Goal: Task Accomplishment & Management: Use online tool/utility

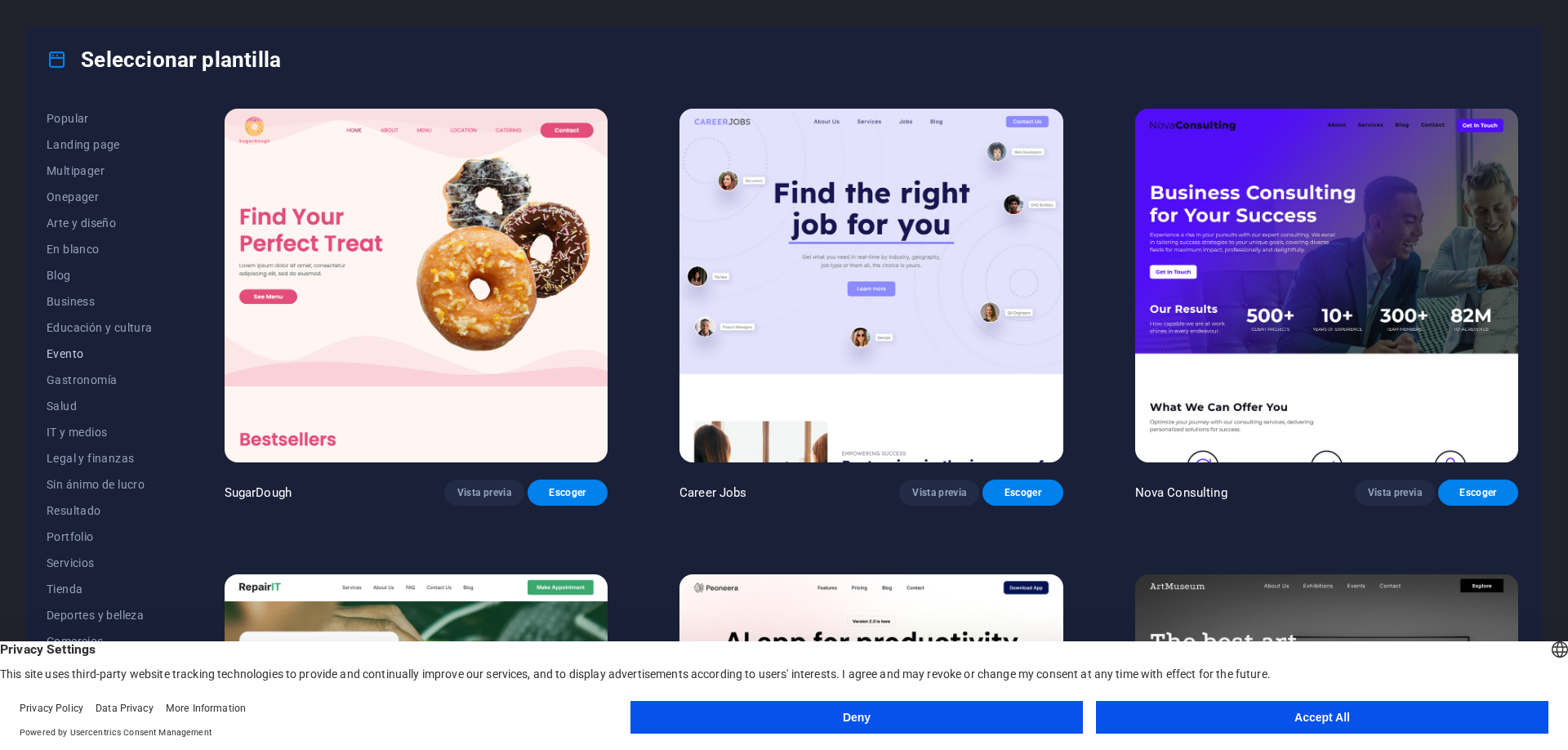
scroll to position [82, 0]
click at [70, 584] on span "Tienda" at bounding box center [99, 586] width 107 height 13
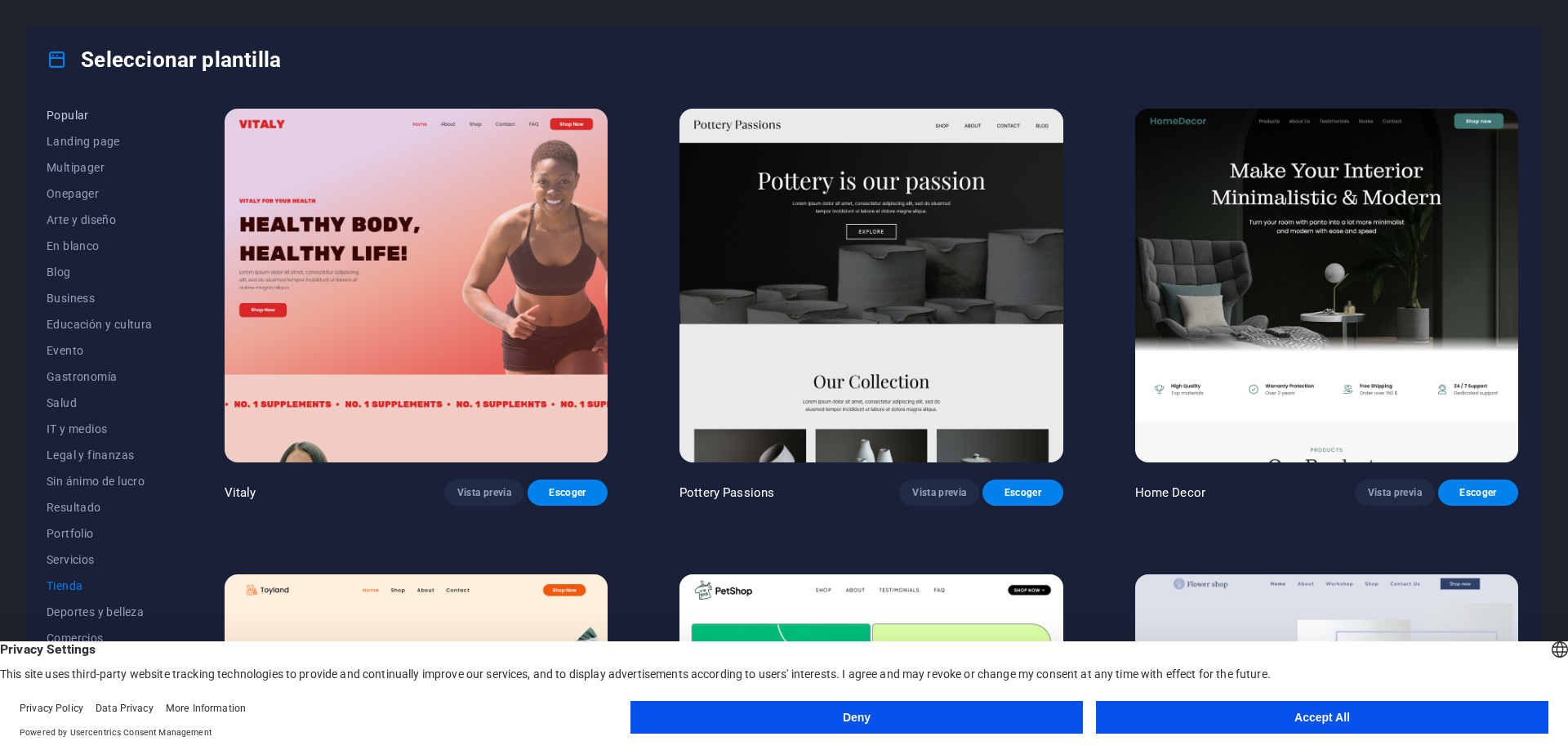
click at [89, 109] on span "Popular" at bounding box center [99, 115] width 107 height 13
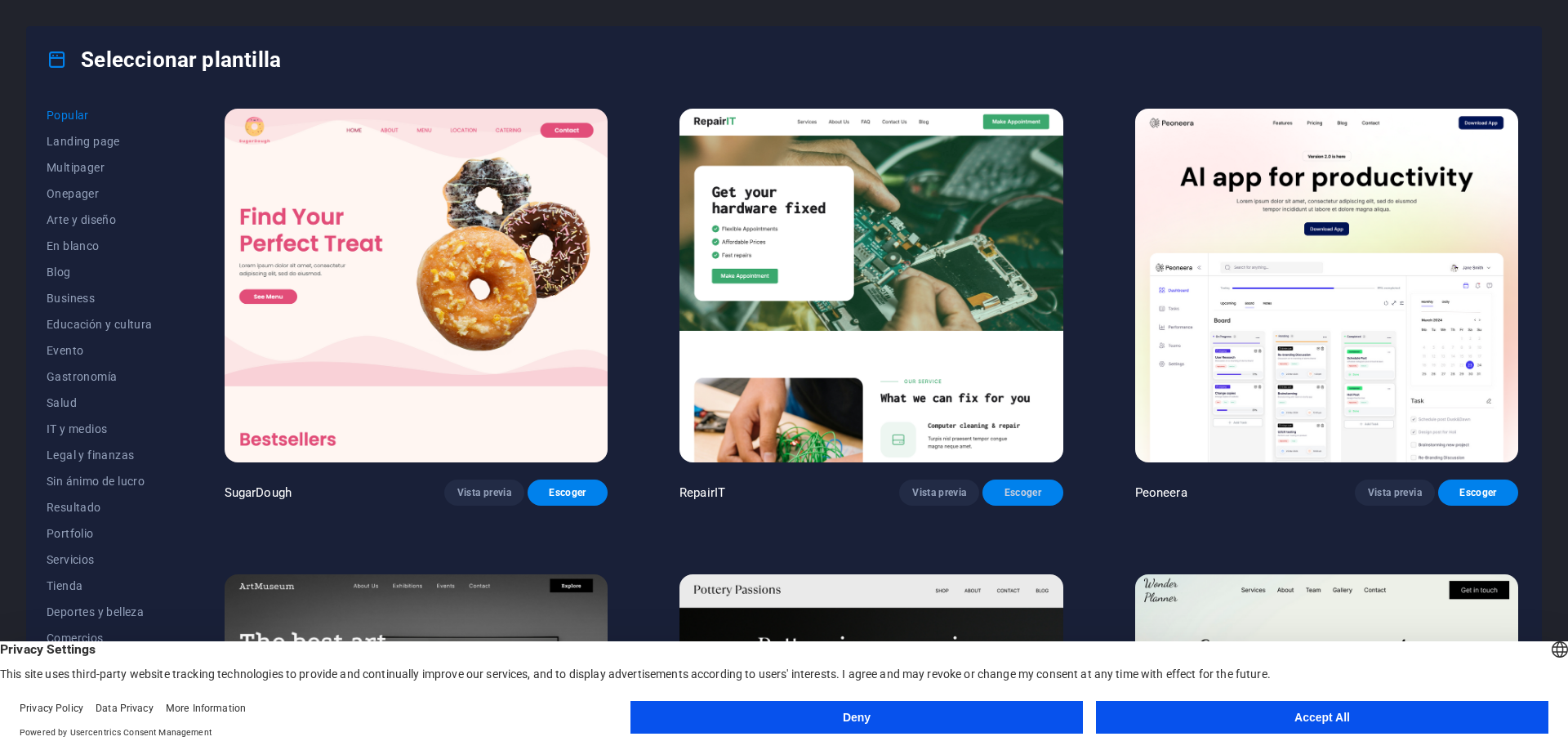
click at [1031, 498] on span "Escoger" at bounding box center [1023, 493] width 54 height 13
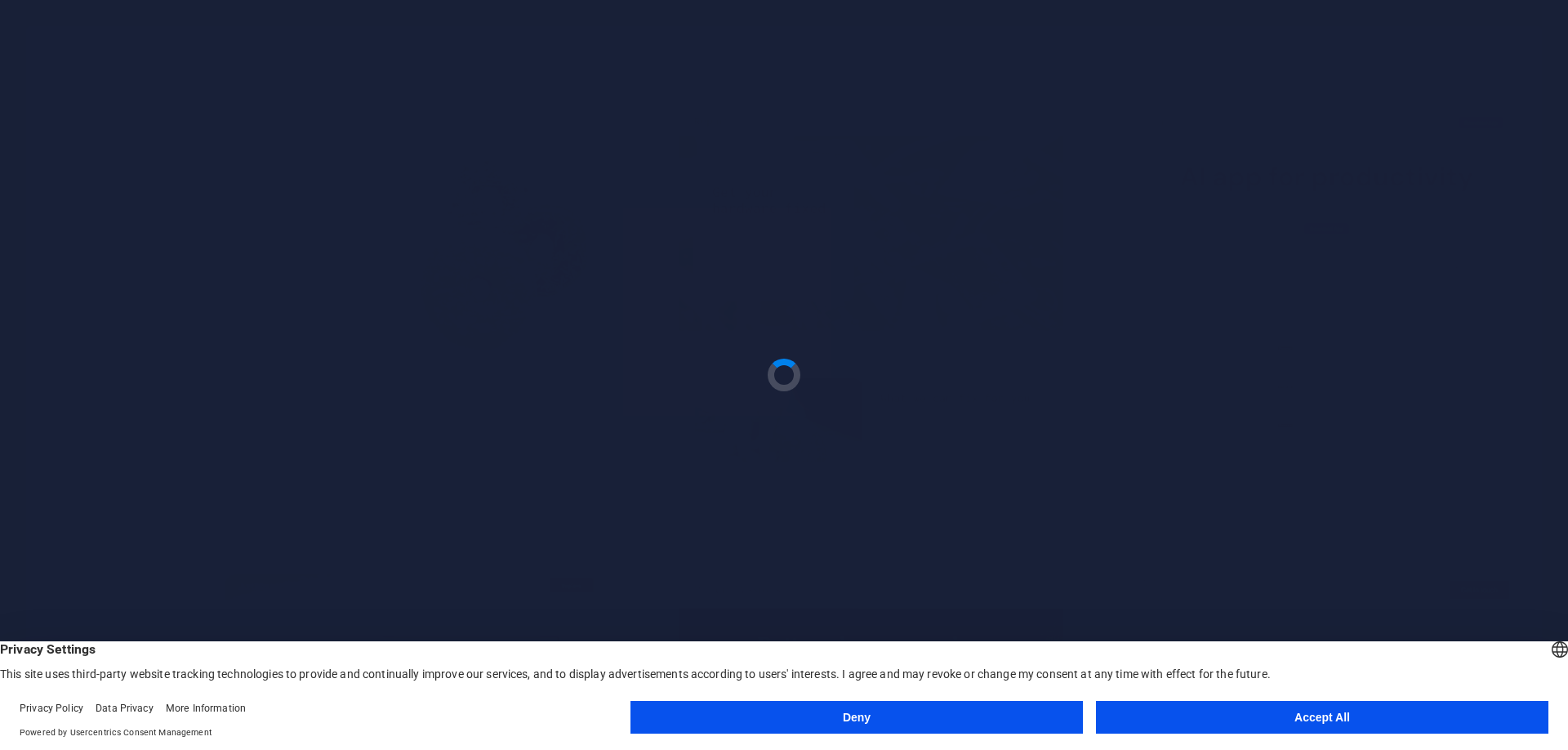
click at [1363, 715] on button "Accept All" at bounding box center [1322, 718] width 452 height 32
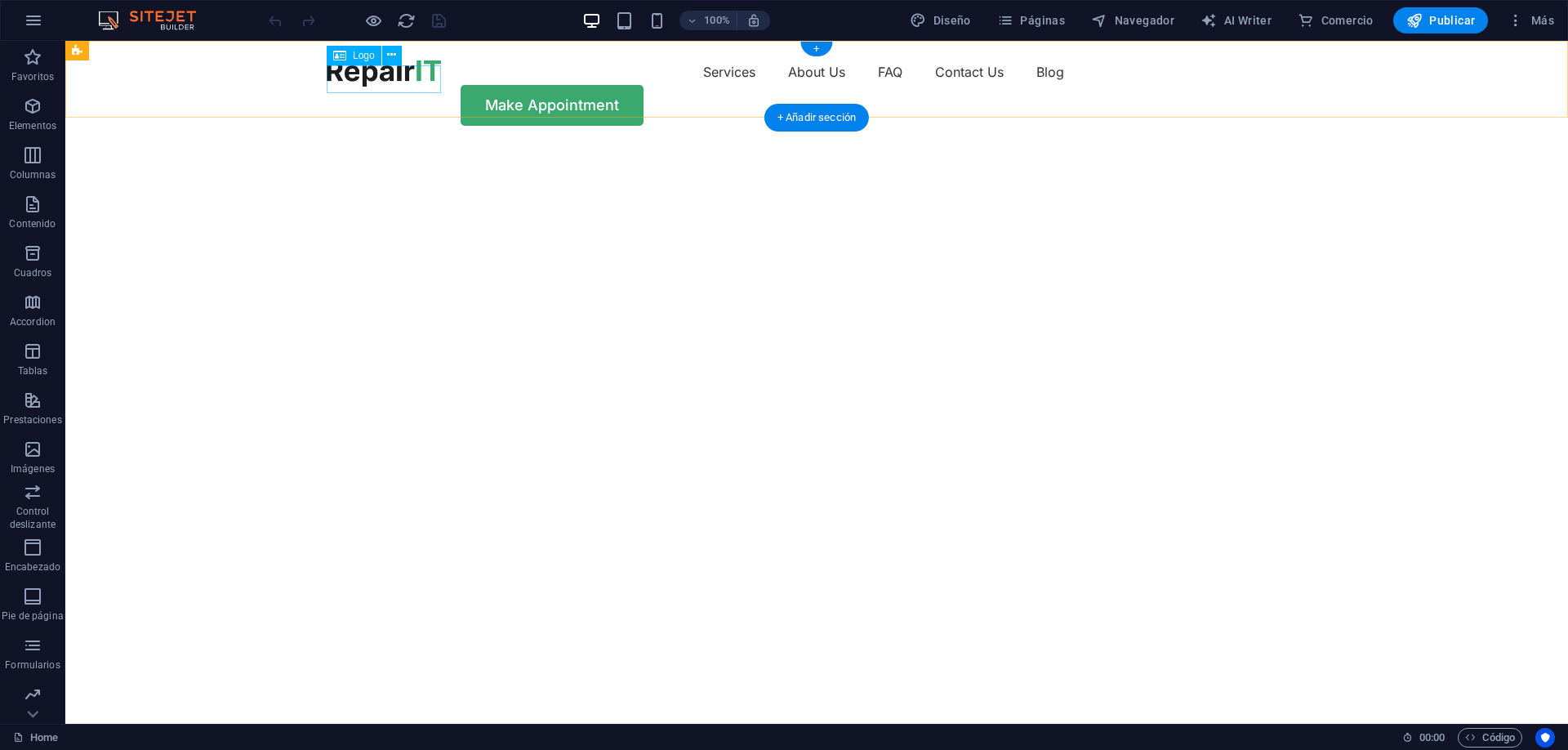
click at [408, 79] on div at bounding box center [384, 73] width 115 height 28
click at [352, 51] on div "Logo" at bounding box center [354, 56] width 55 height 20
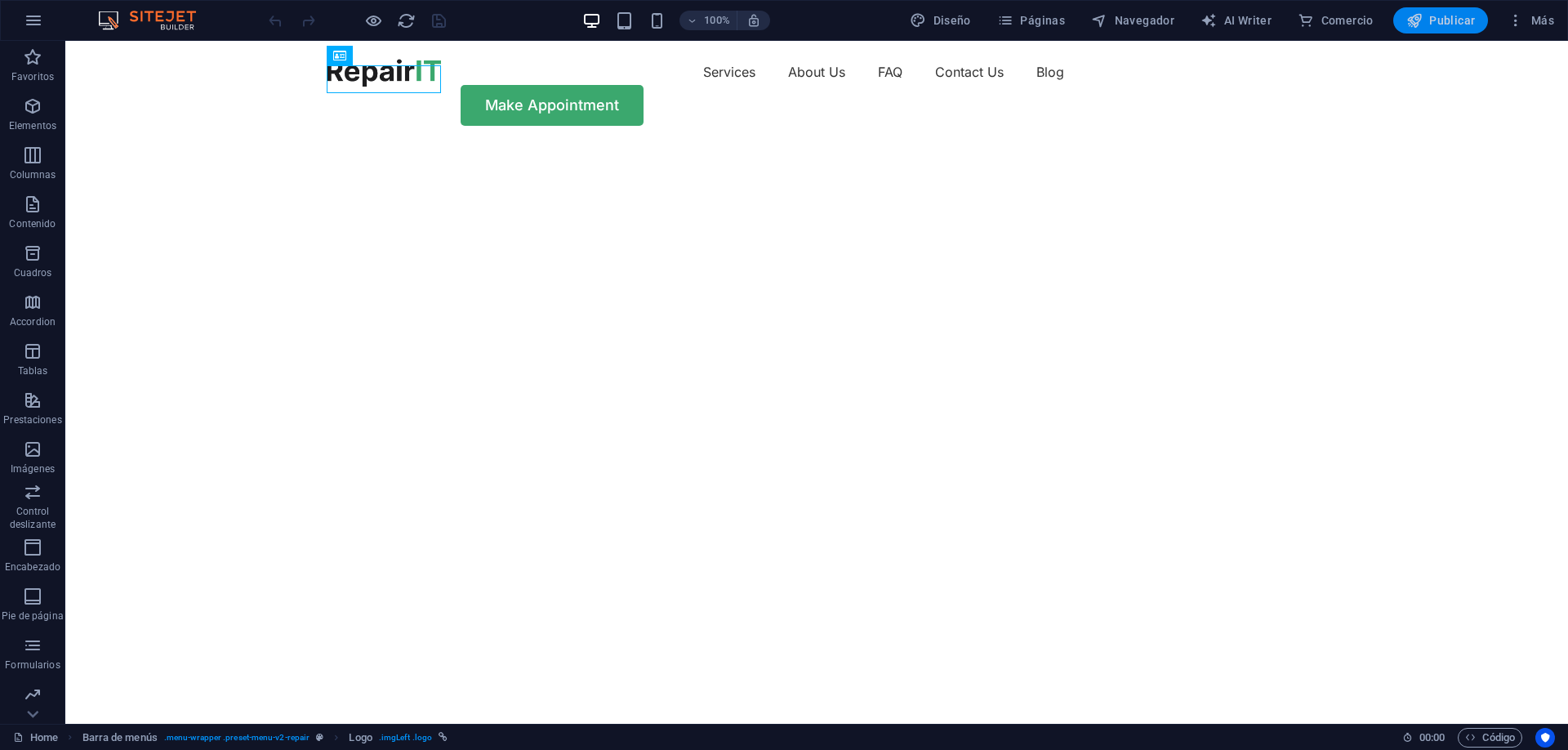
click at [1459, 11] on button "Publicar" at bounding box center [1441, 20] width 96 height 26
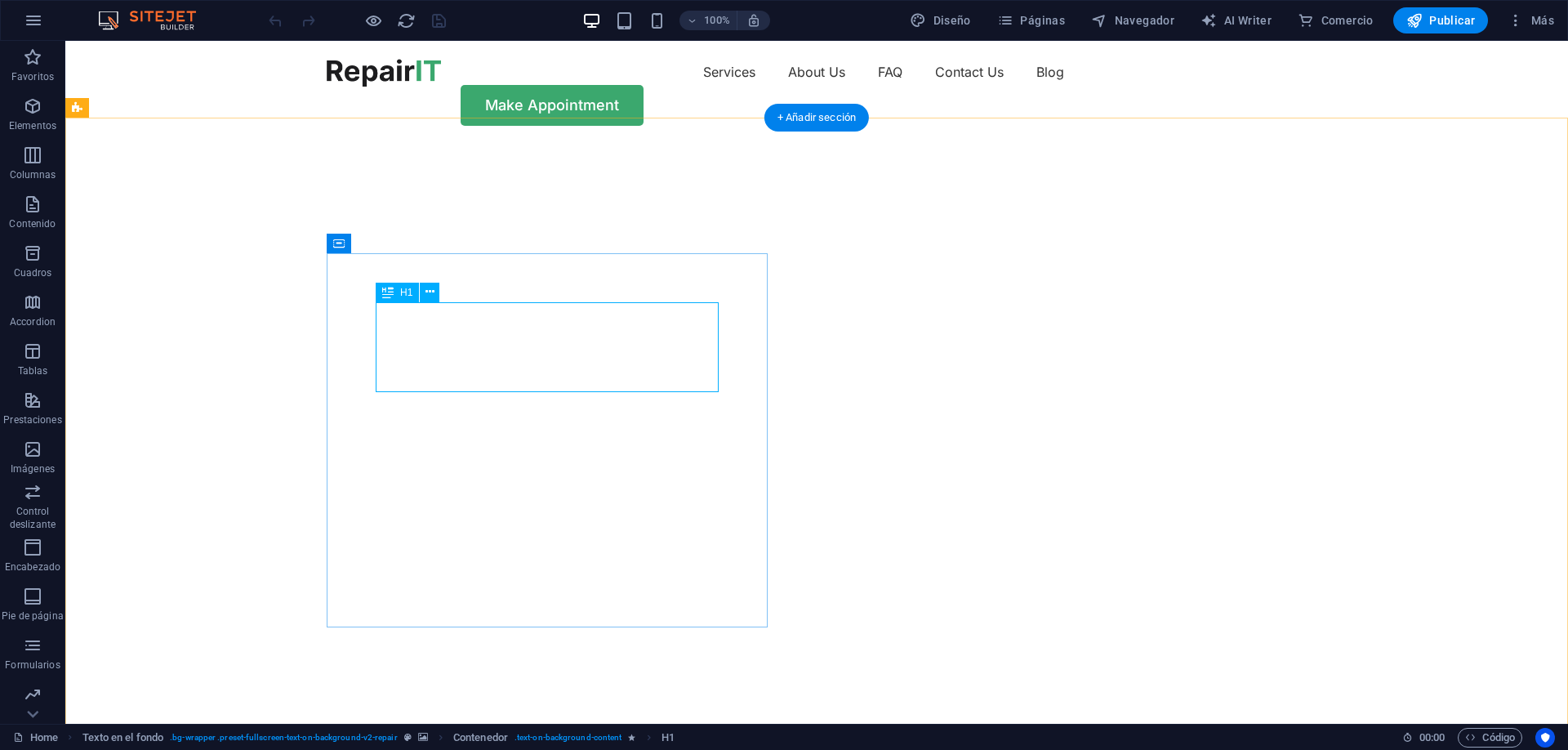
click at [427, 285] on icon at bounding box center [430, 292] width 9 height 17
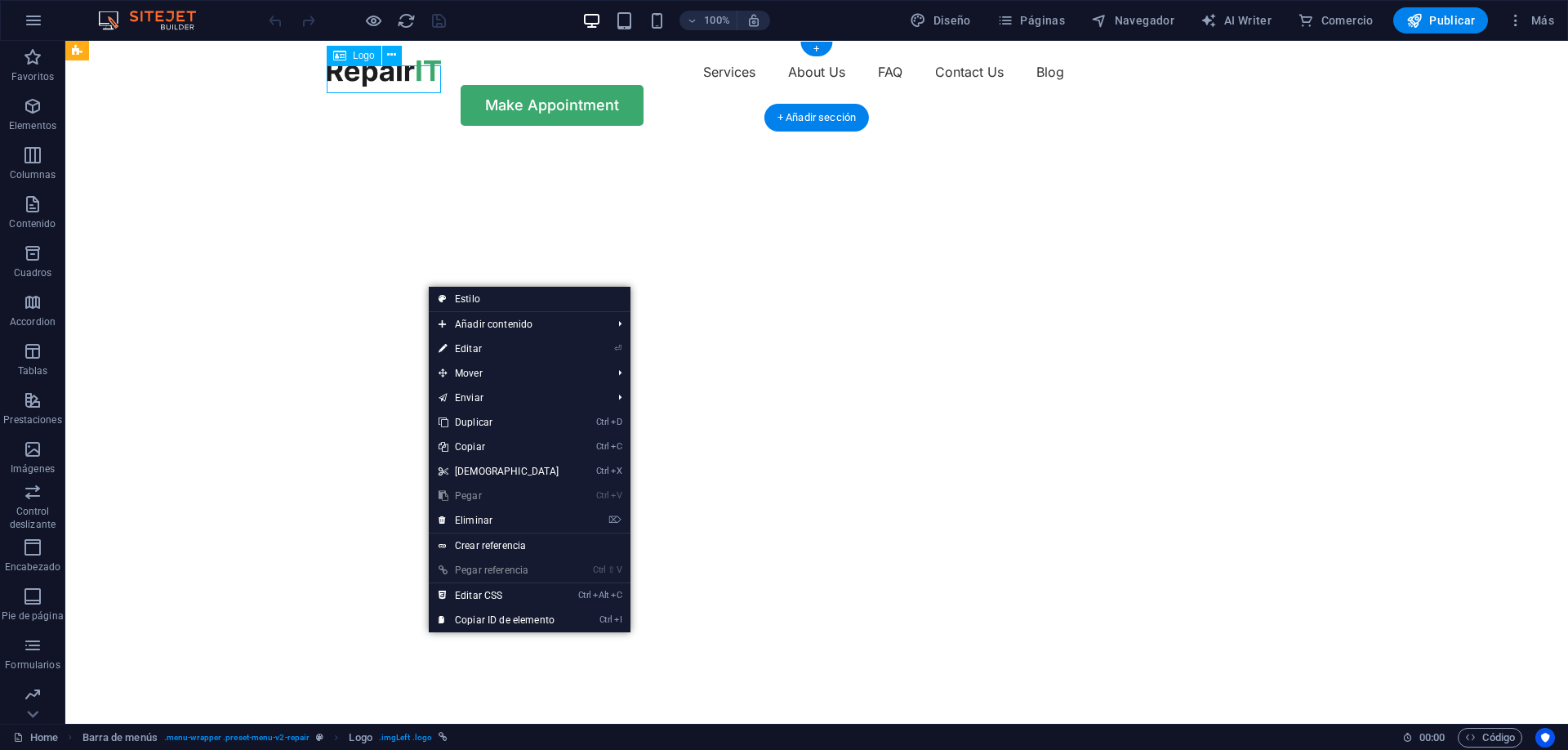
click at [424, 75] on div at bounding box center [384, 73] width 115 height 28
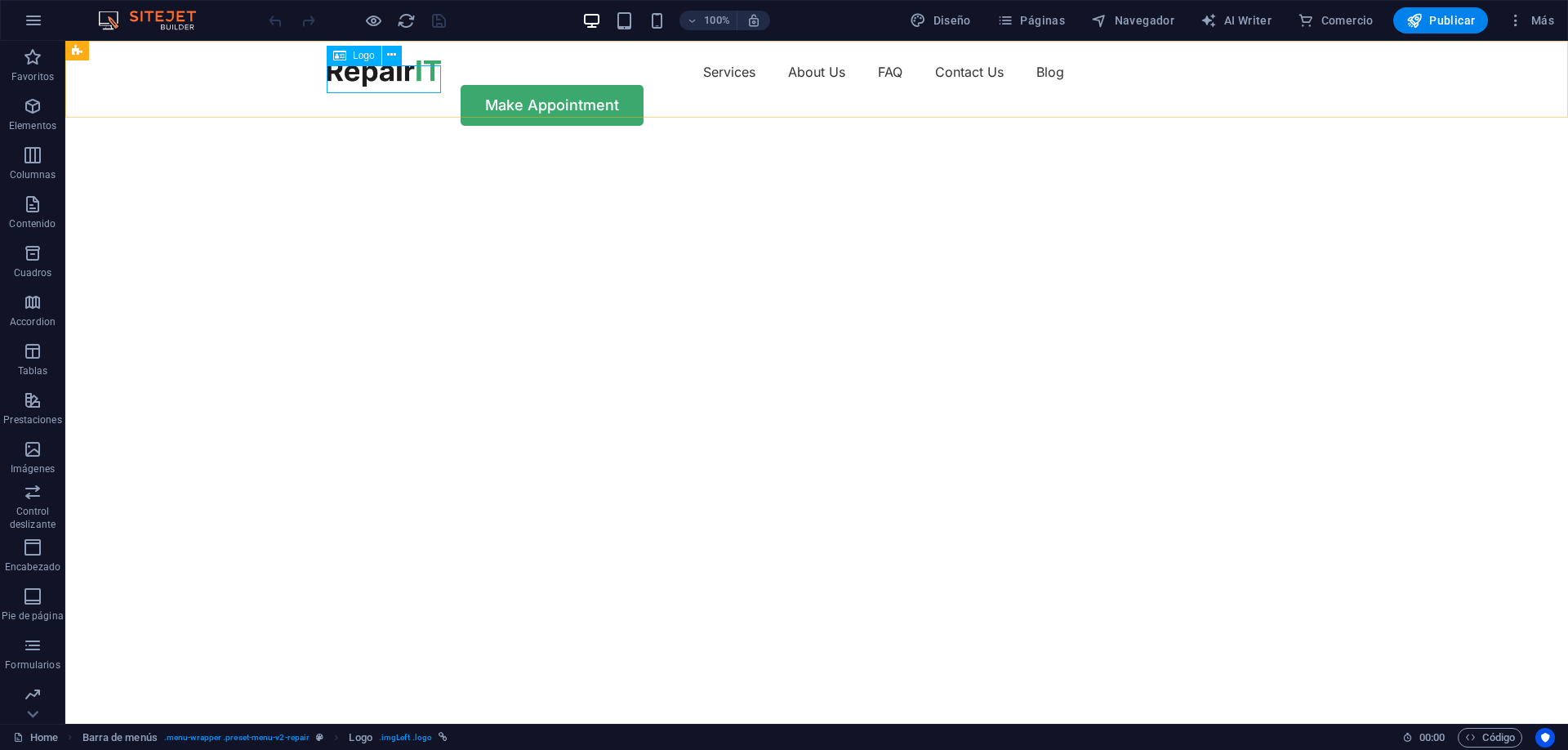
click at [372, 54] on span "Logo" at bounding box center [364, 56] width 22 height 10
click at [389, 61] on icon at bounding box center [391, 55] width 9 height 17
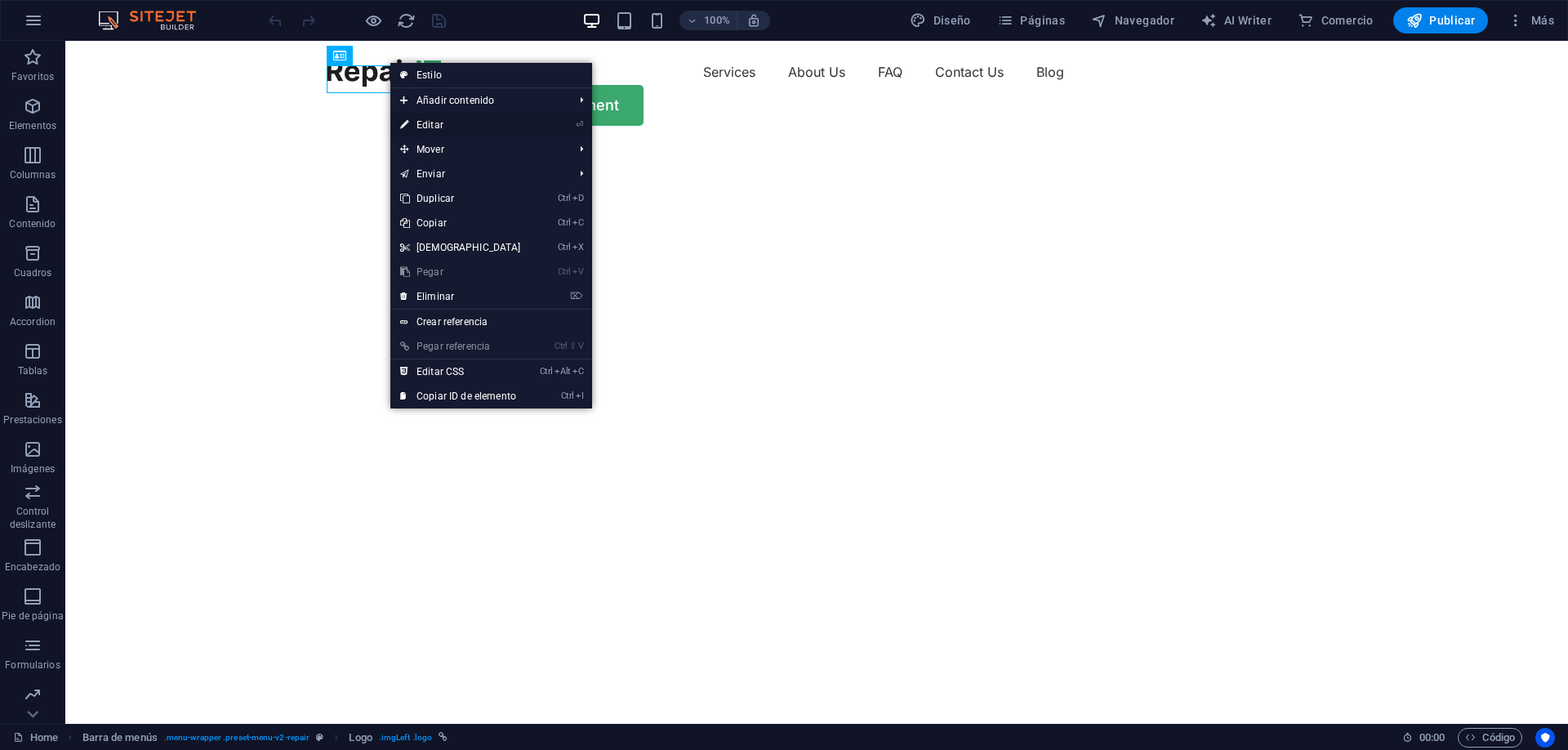
click at [498, 126] on link "⏎ Editar" at bounding box center [460, 125] width 141 height 24
select select "px"
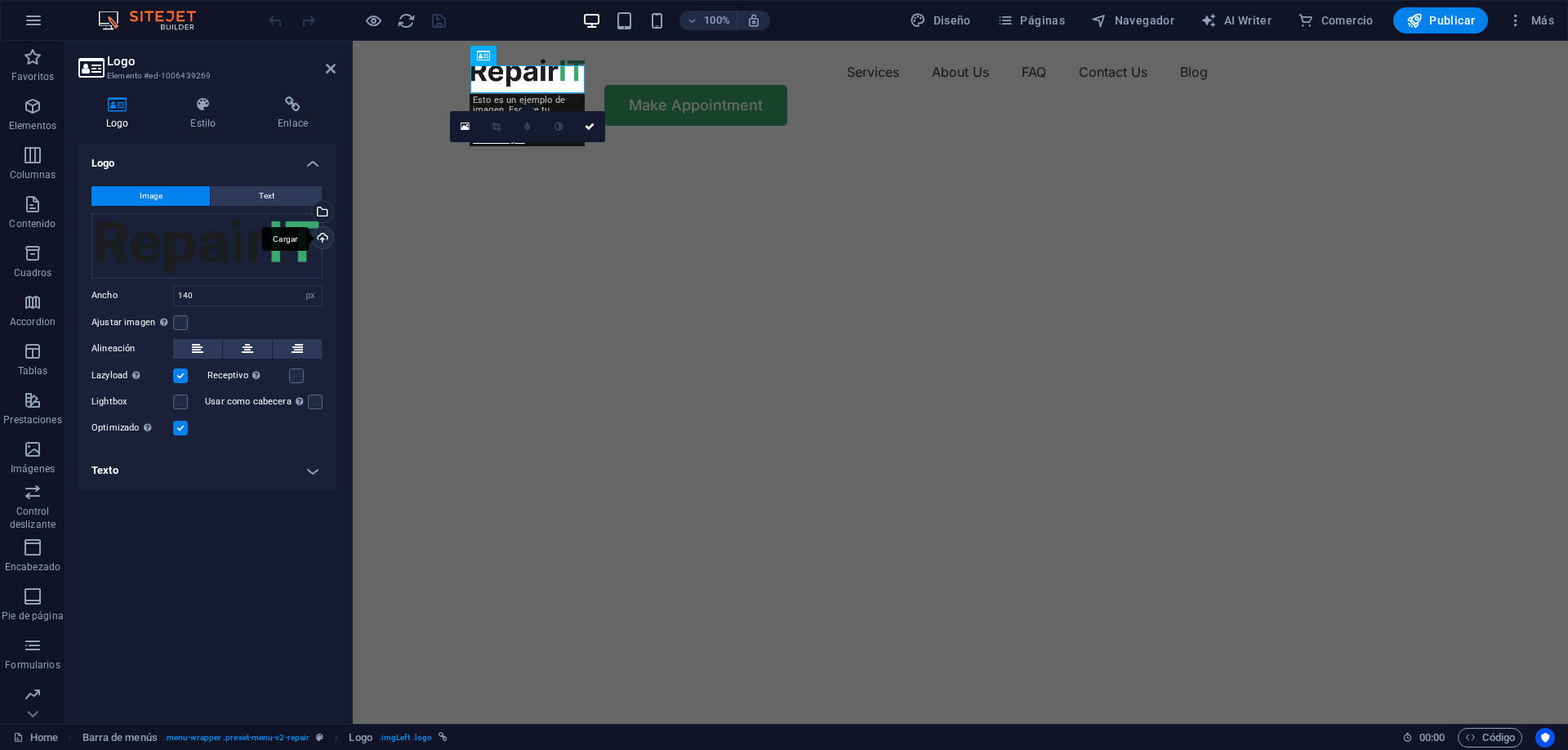
click at [321, 235] on div "Cargar" at bounding box center [321, 239] width 24 height 24
click at [321, 244] on div "Cargar" at bounding box center [321, 239] width 24 height 24
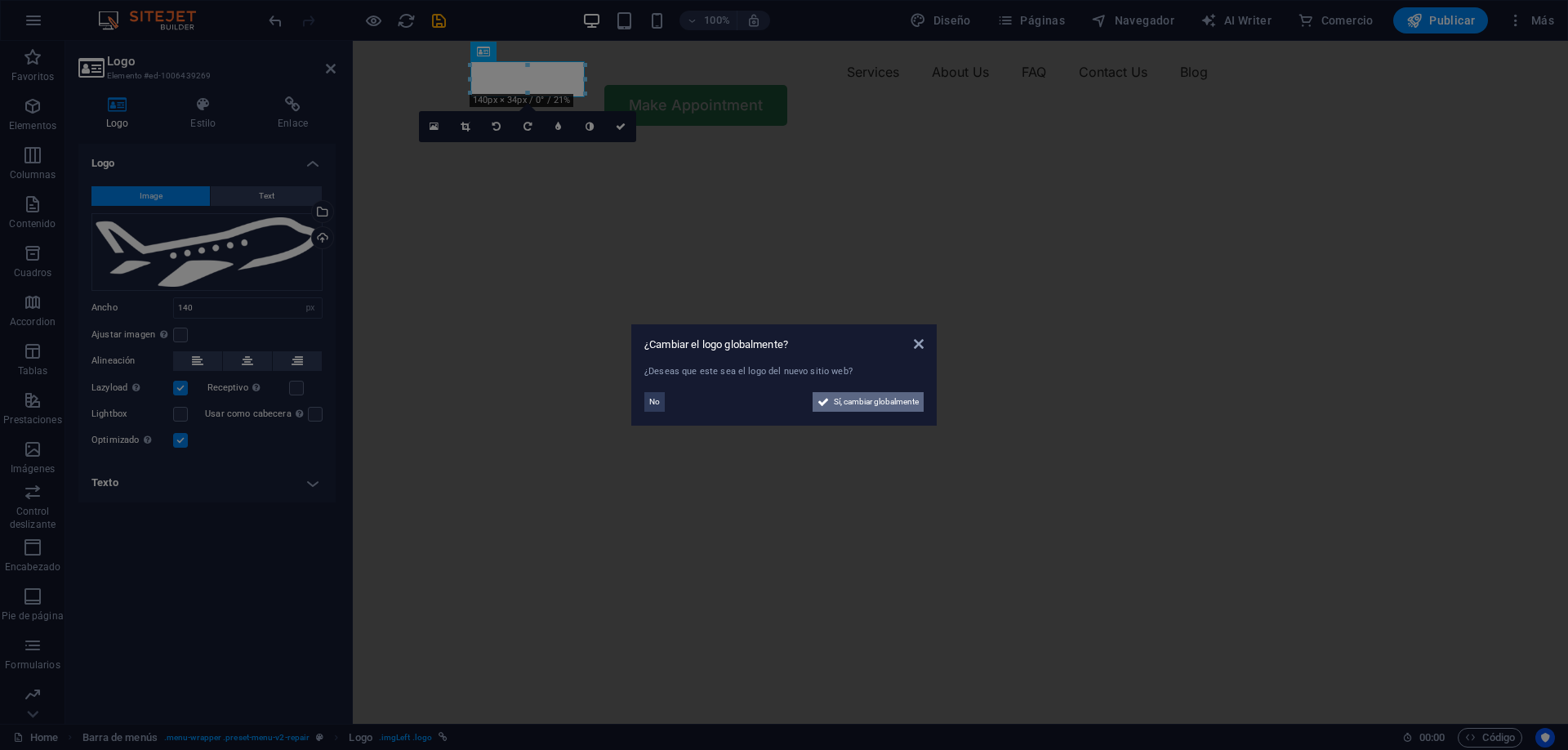
click at [824, 403] on icon at bounding box center [823, 402] width 12 height 20
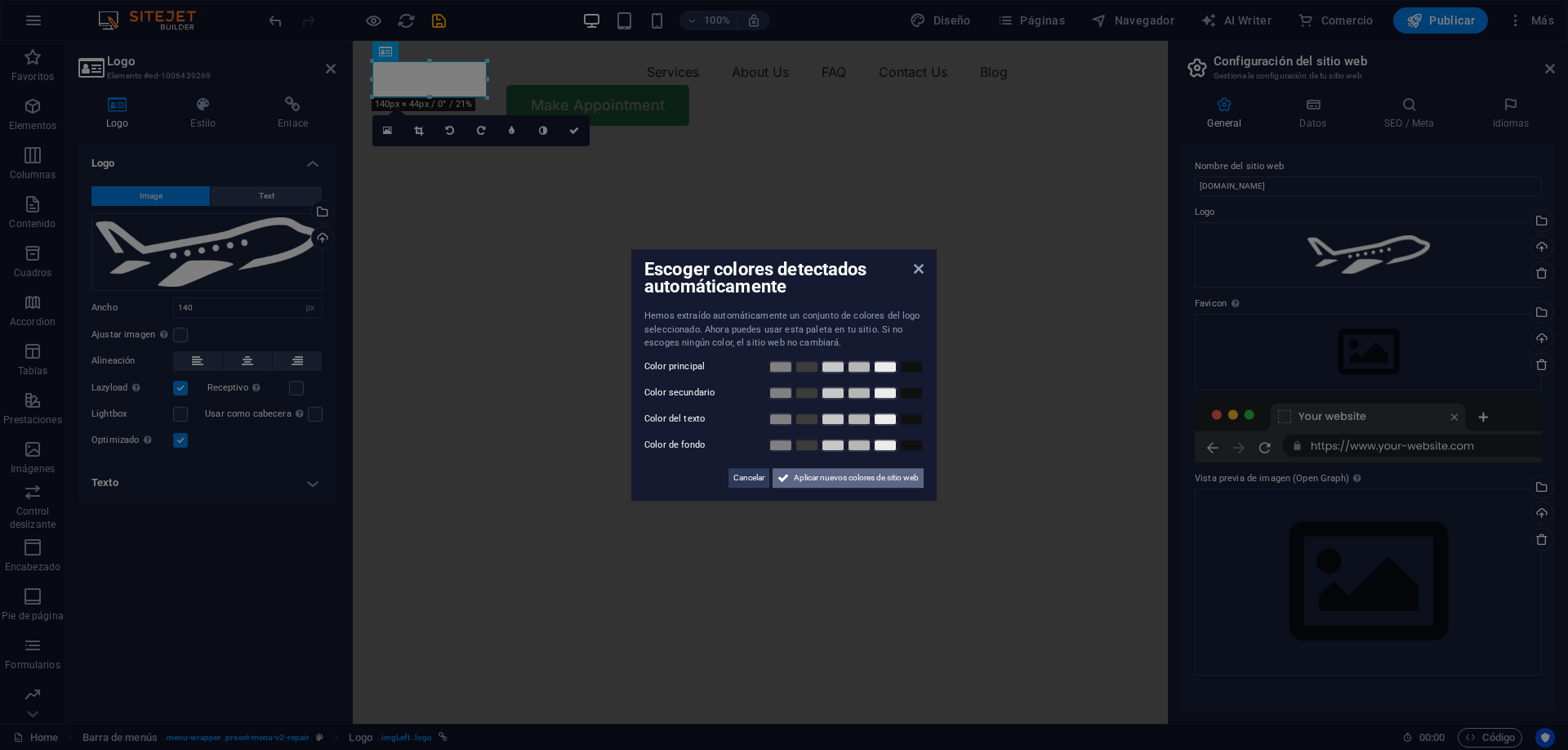
click at [788, 471] on button "Aplicar nuevos colores de sitio web" at bounding box center [848, 478] width 151 height 20
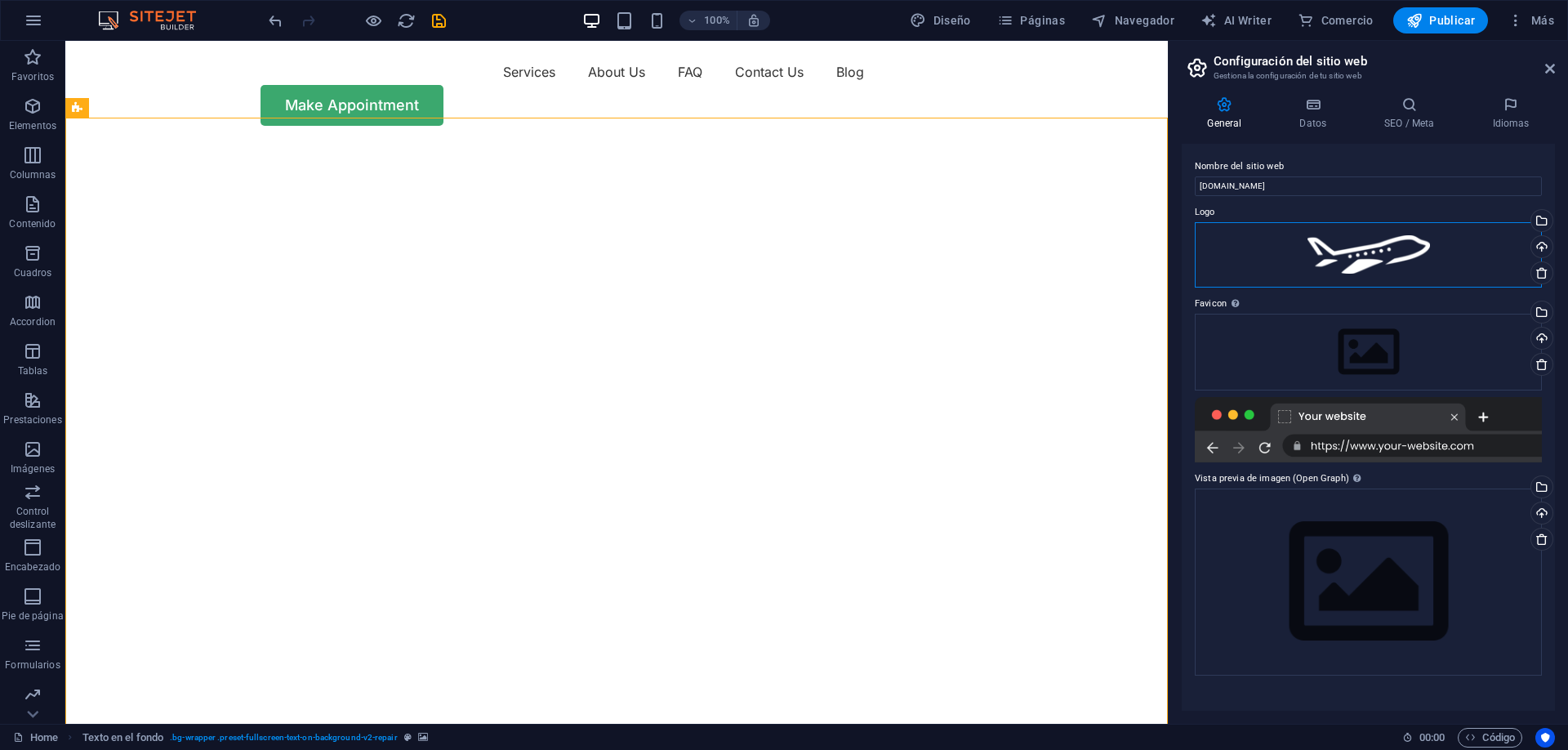
click at [1392, 274] on div "Arrastra archivos aquí, haz clic para escoger archivos o selecciona archivos de…" at bounding box center [1369, 254] width 347 height 65
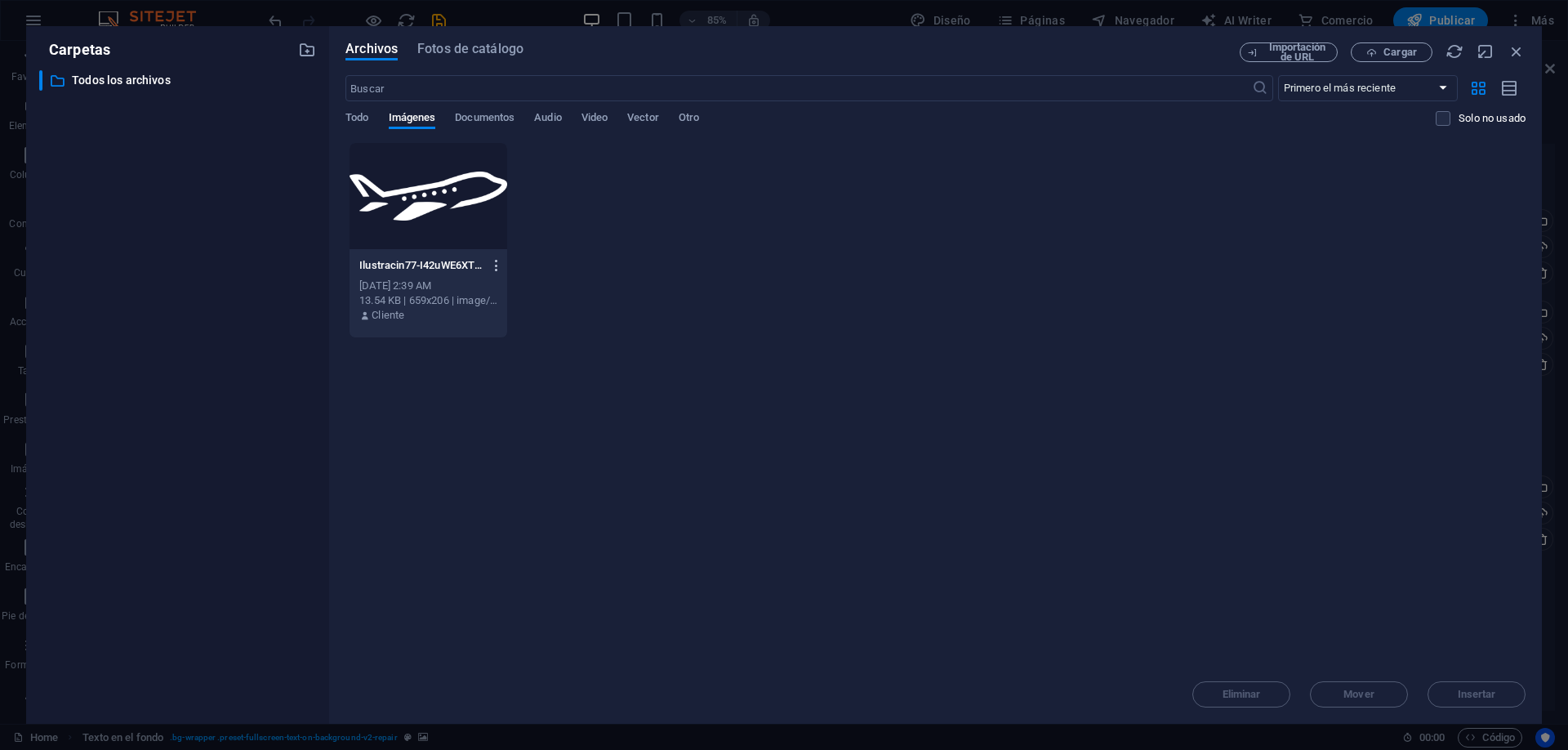
click at [498, 259] on icon "button" at bounding box center [496, 265] width 15 height 14
click at [884, 403] on div at bounding box center [784, 375] width 1568 height 750
click at [1505, 56] on div "Importación de URL Cargar" at bounding box center [1383, 52] width 286 height 20
click at [1516, 54] on icon "button" at bounding box center [1517, 51] width 18 height 18
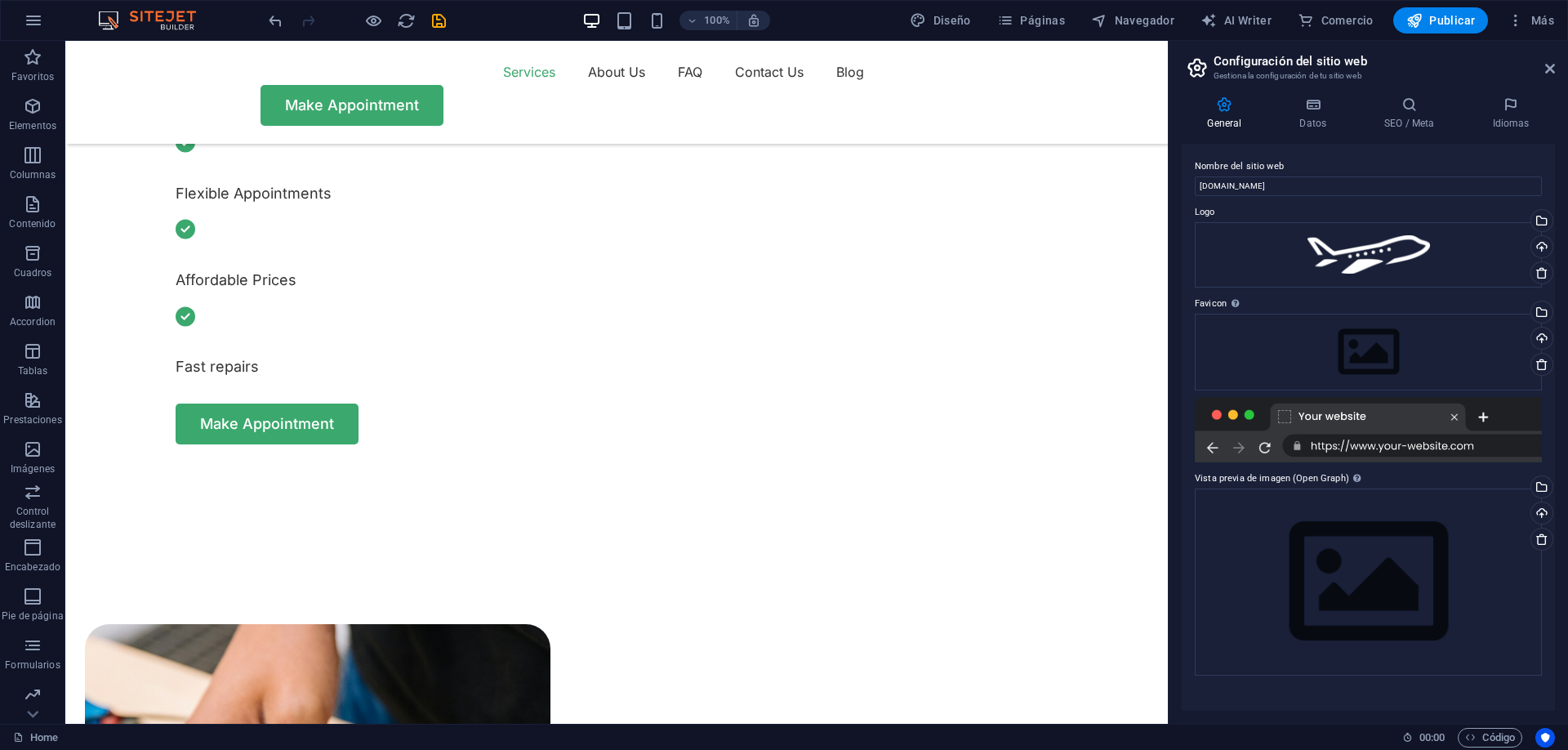
scroll to position [1251, 0]
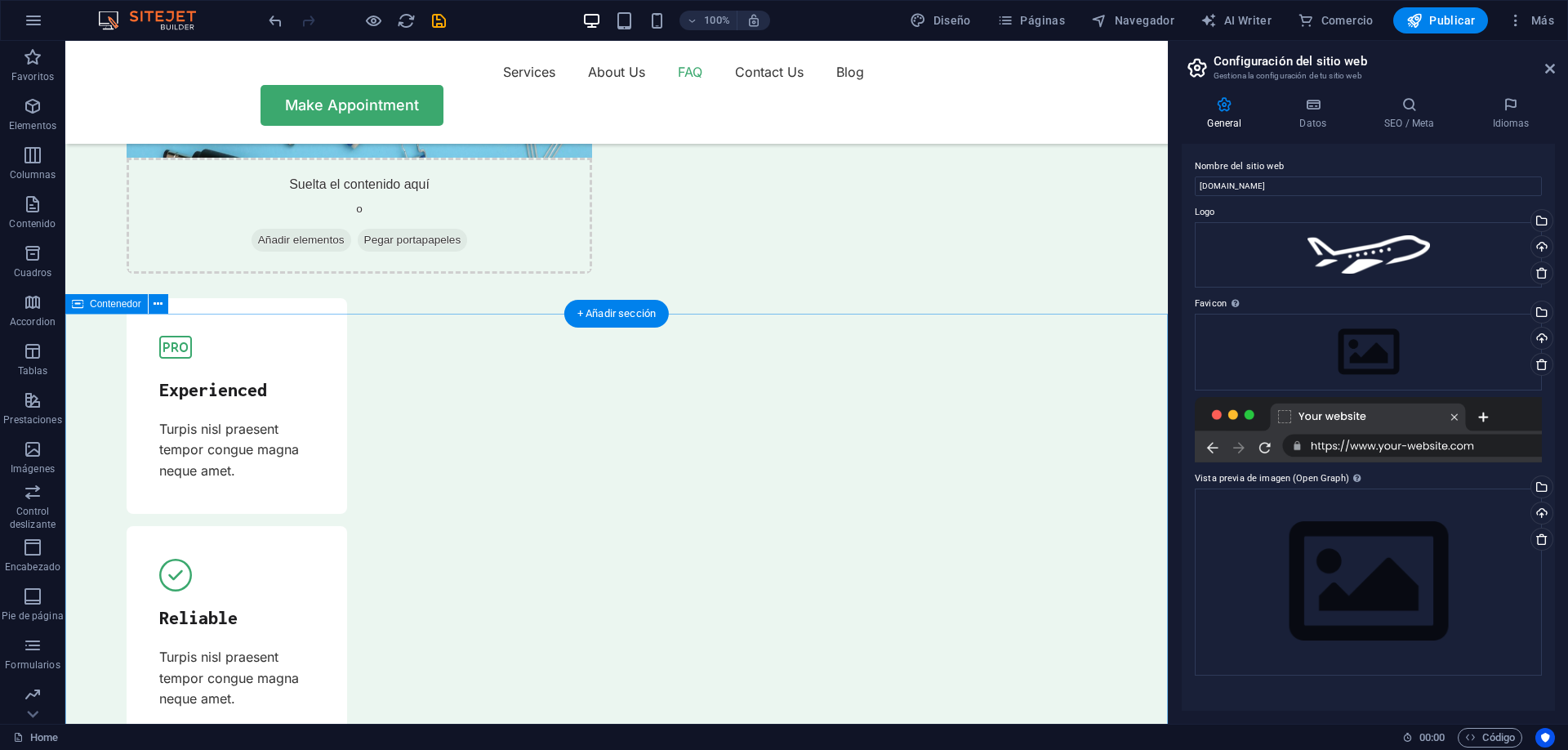
drag, startPoint x: 669, startPoint y: 328, endPoint x: 635, endPoint y: 237, distance: 97.1
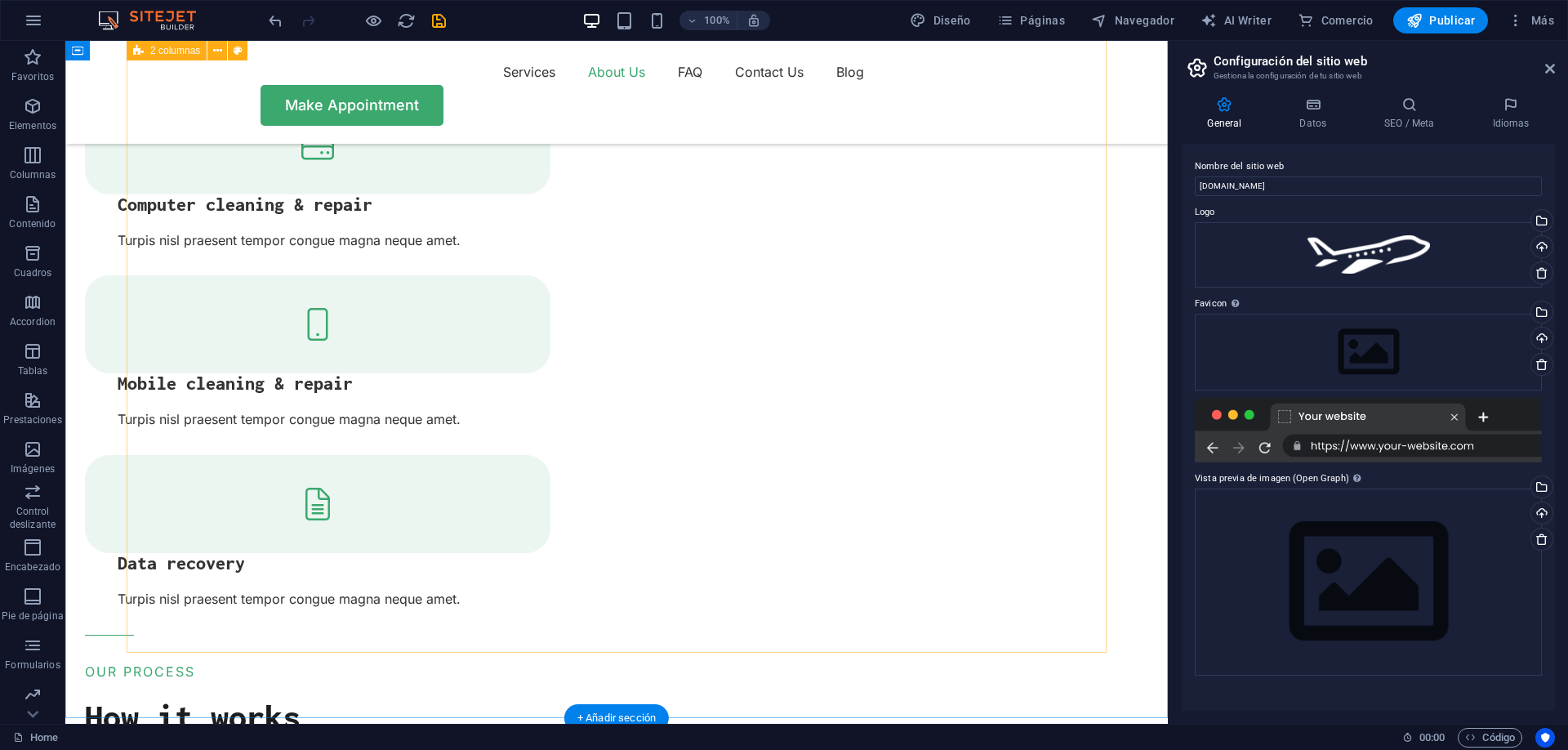
scroll to position [1258, 0]
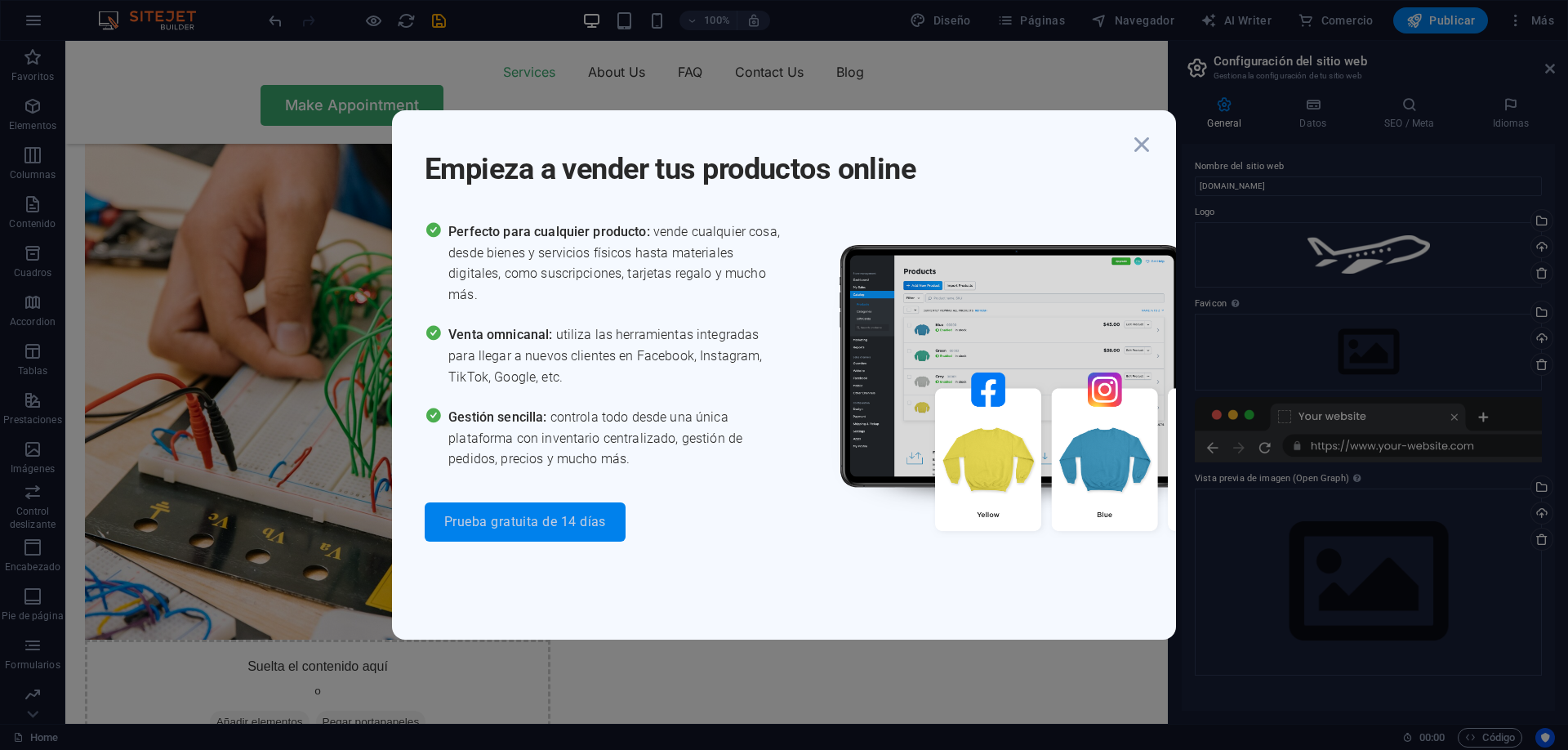
click at [509, 508] on button "Prueba gratuita de 14 días" at bounding box center [525, 522] width 201 height 39
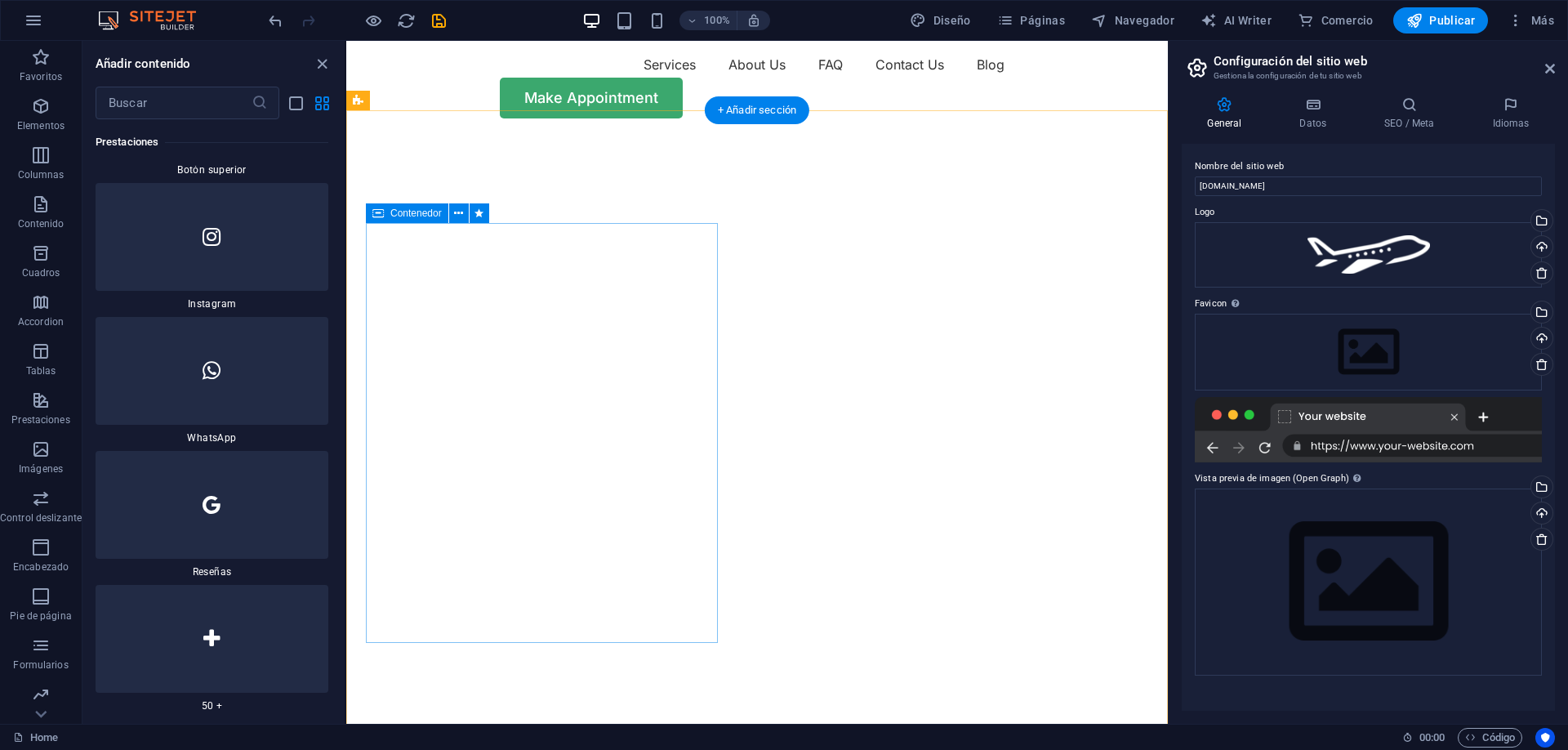
scroll to position [0, 0]
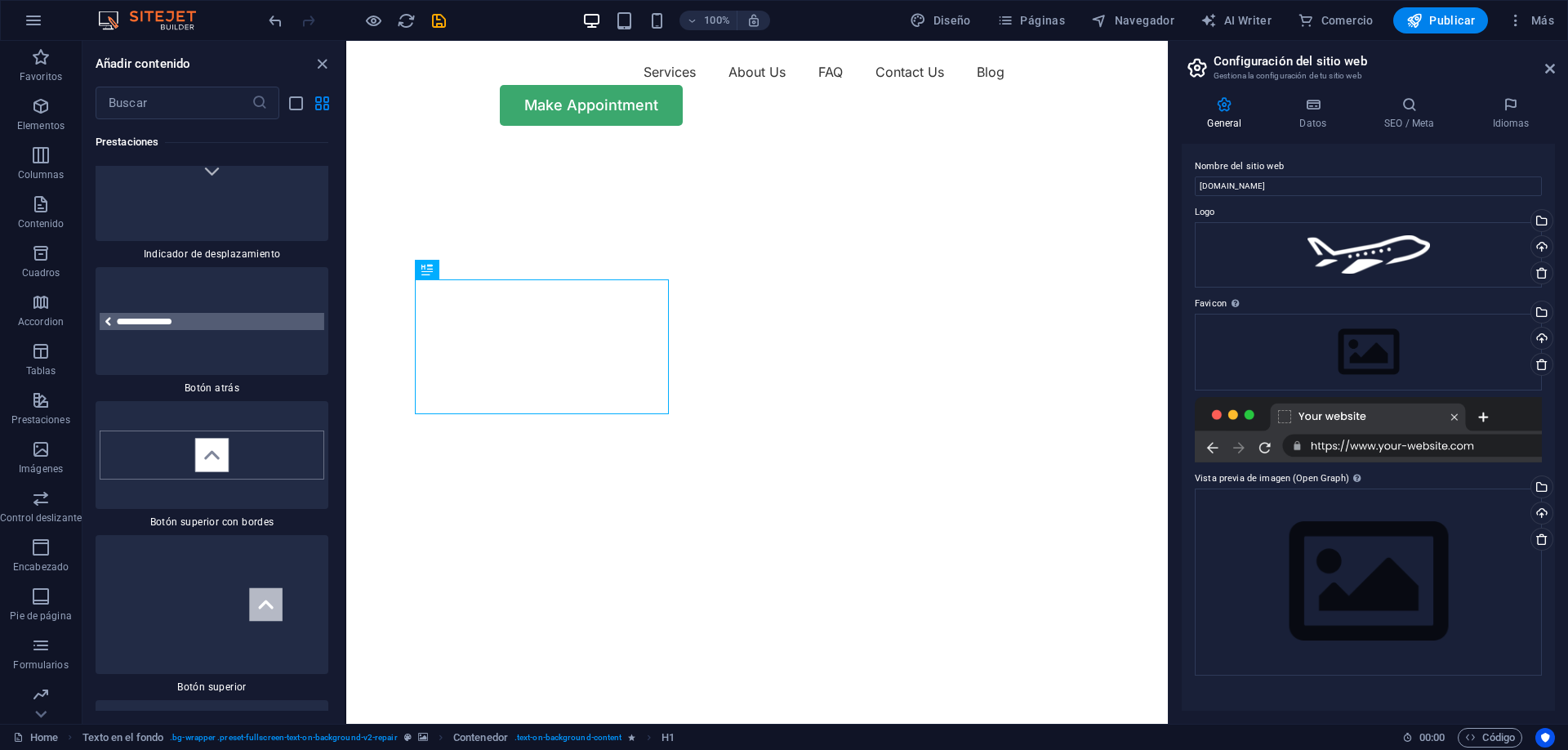
scroll to position [15313, 0]
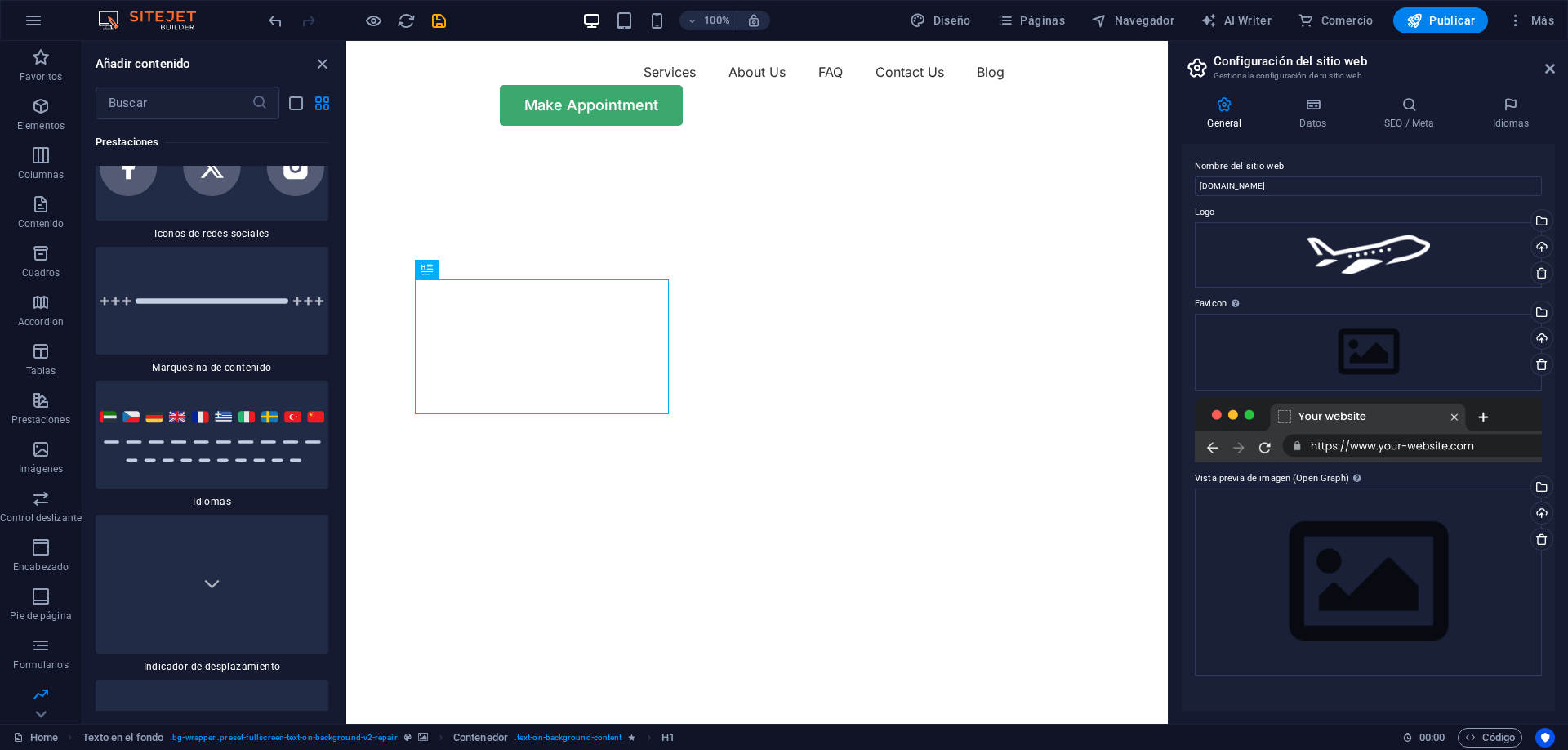
scroll to position [14871, 0]
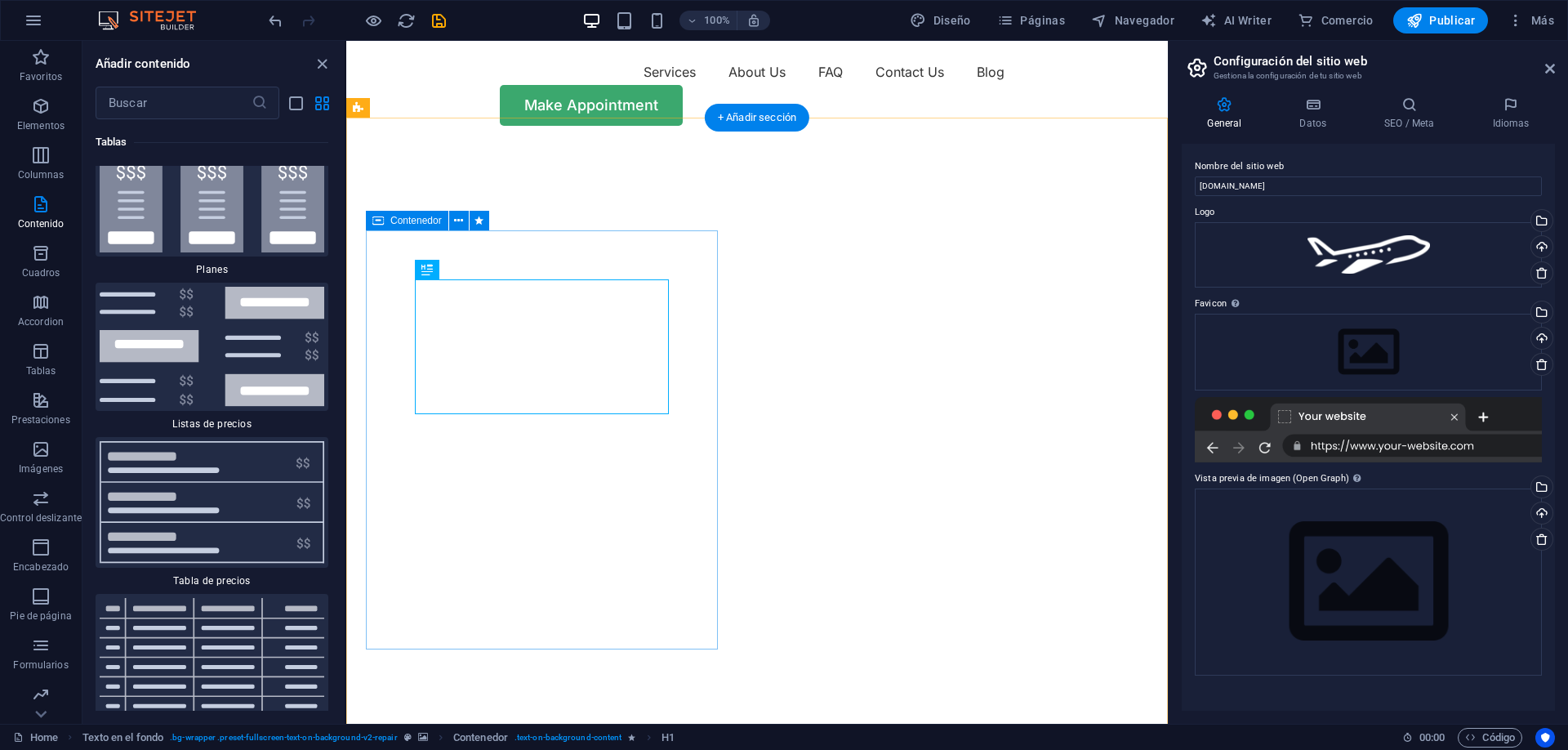
scroll to position [11390, 0]
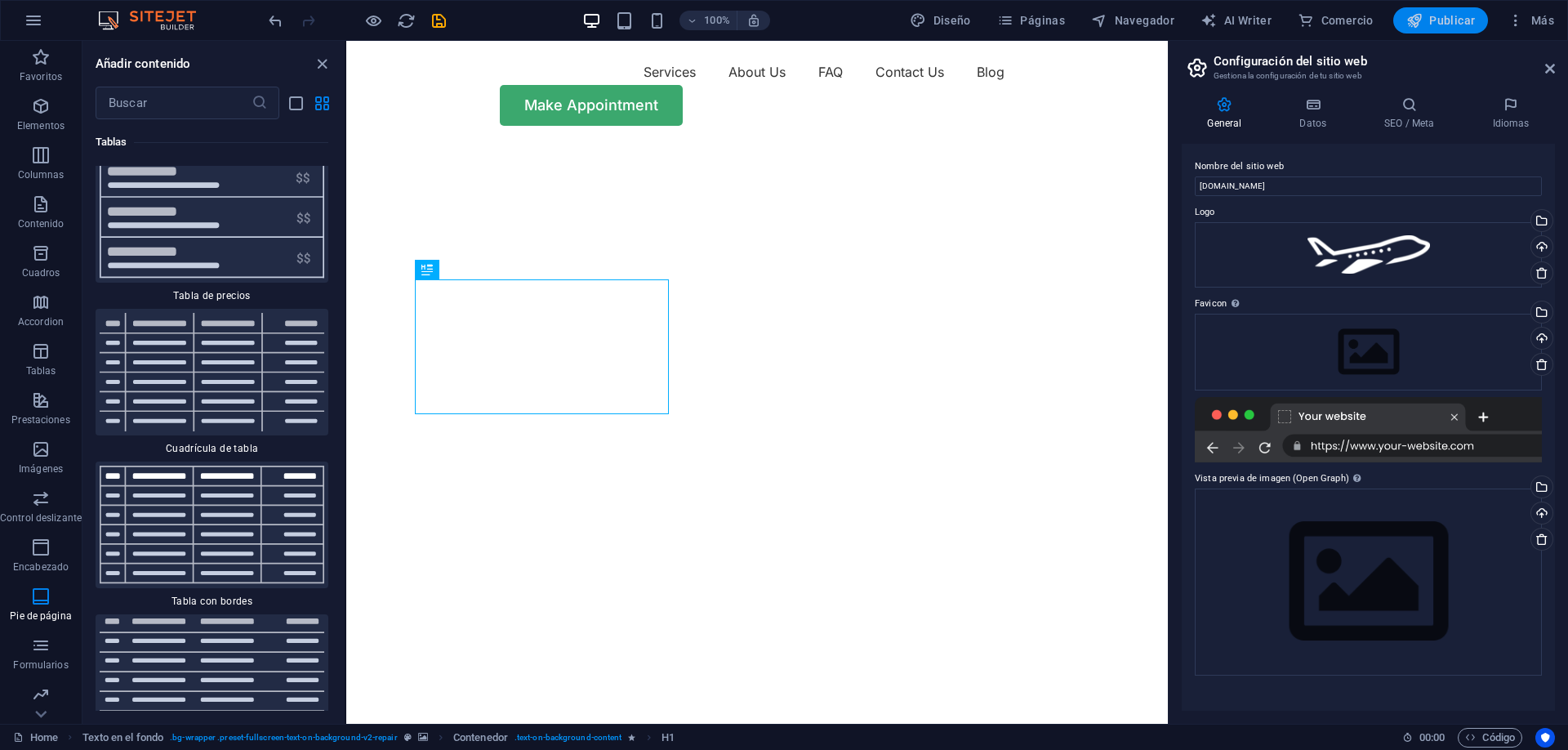
drag, startPoint x: 1461, startPoint y: 30, endPoint x: 1406, endPoint y: 18, distance: 56.3
click at [1461, 30] on button "Publicar" at bounding box center [1441, 20] width 96 height 26
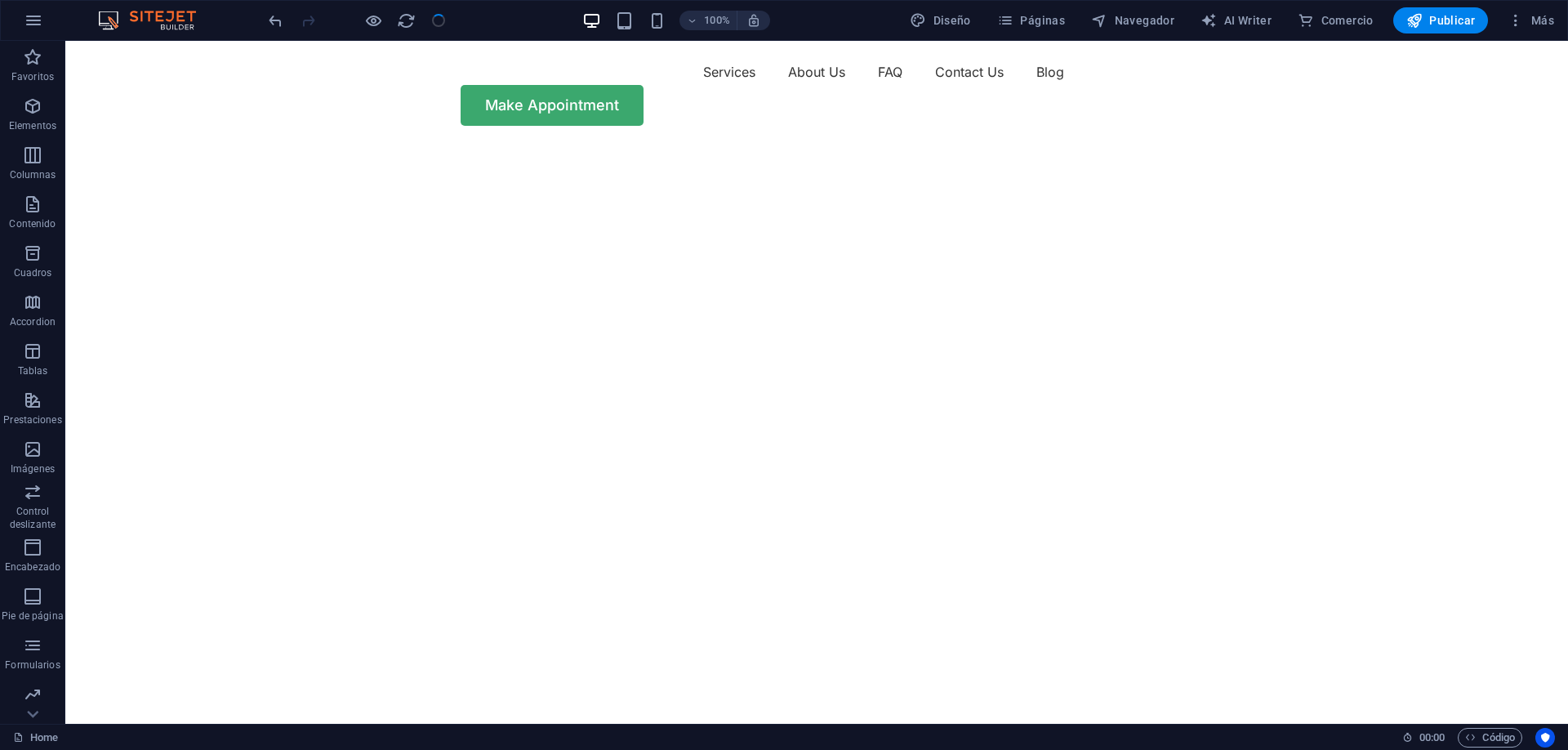
click at [1394, 28] on div "Diseño Páginas Navegador AI Writer Comercio Publicar Más" at bounding box center [1232, 20] width 657 height 26
click at [1423, 24] on icon "button" at bounding box center [1415, 21] width 16 height 16
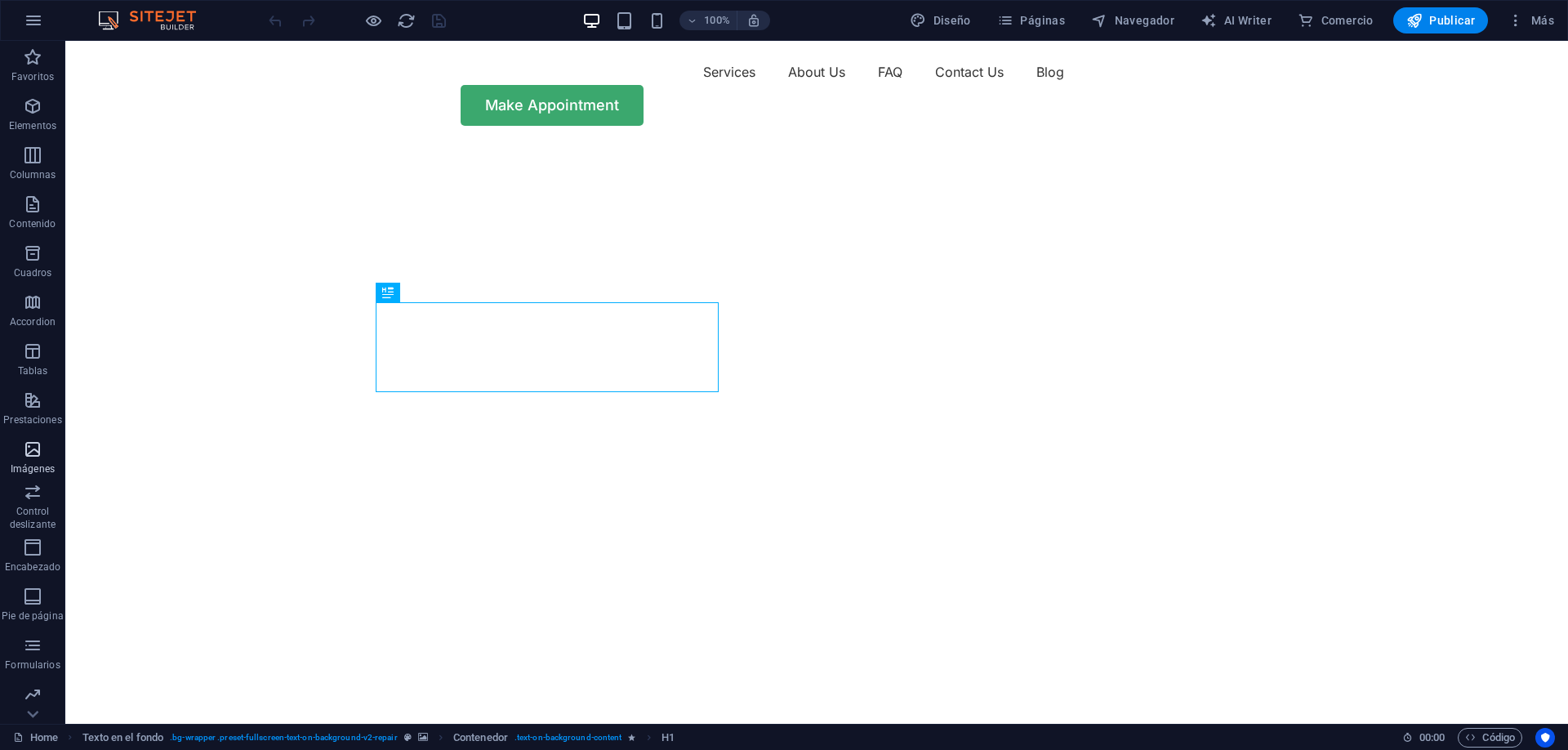
click at [33, 457] on icon "button" at bounding box center [33, 450] width 20 height 20
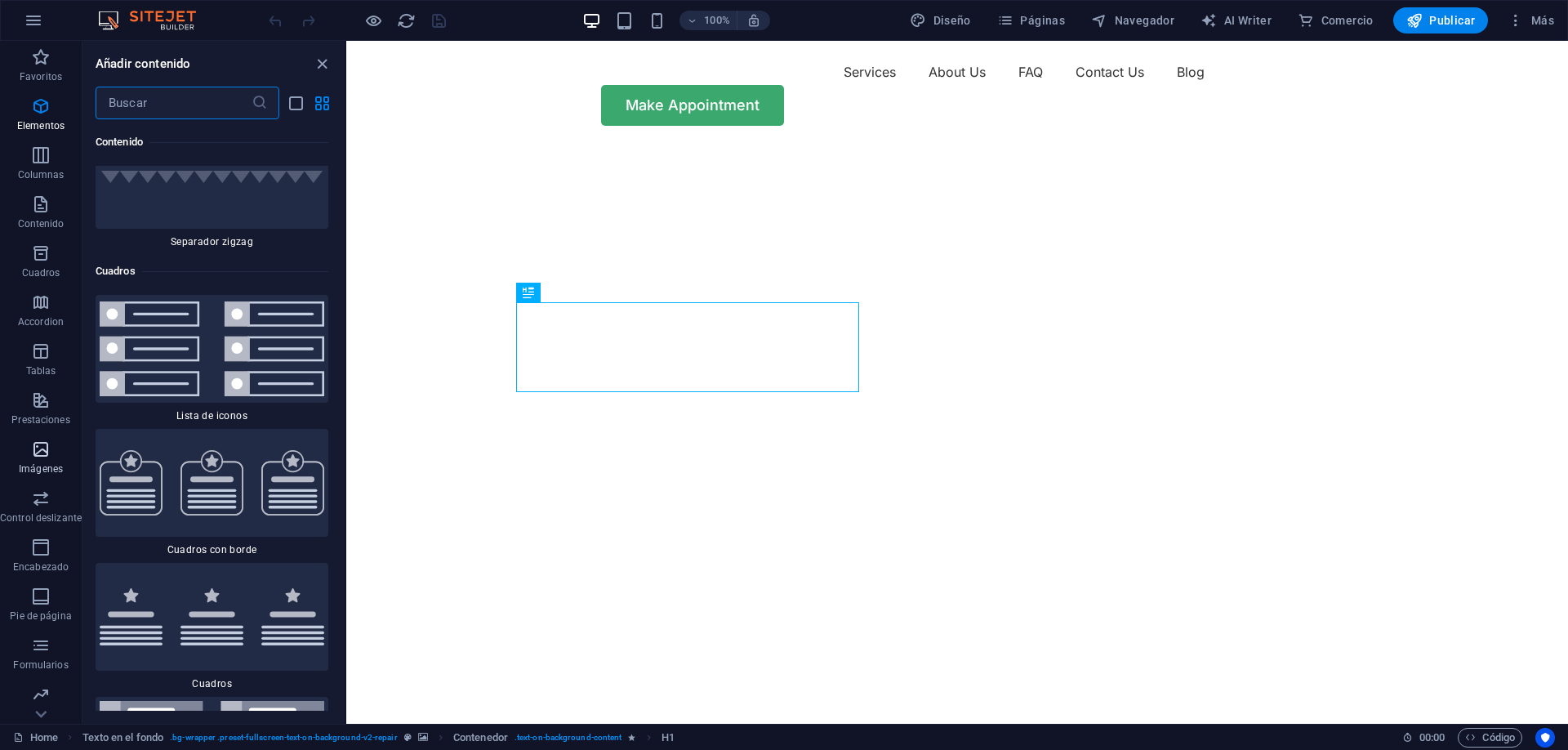
scroll to position [8401, 0]
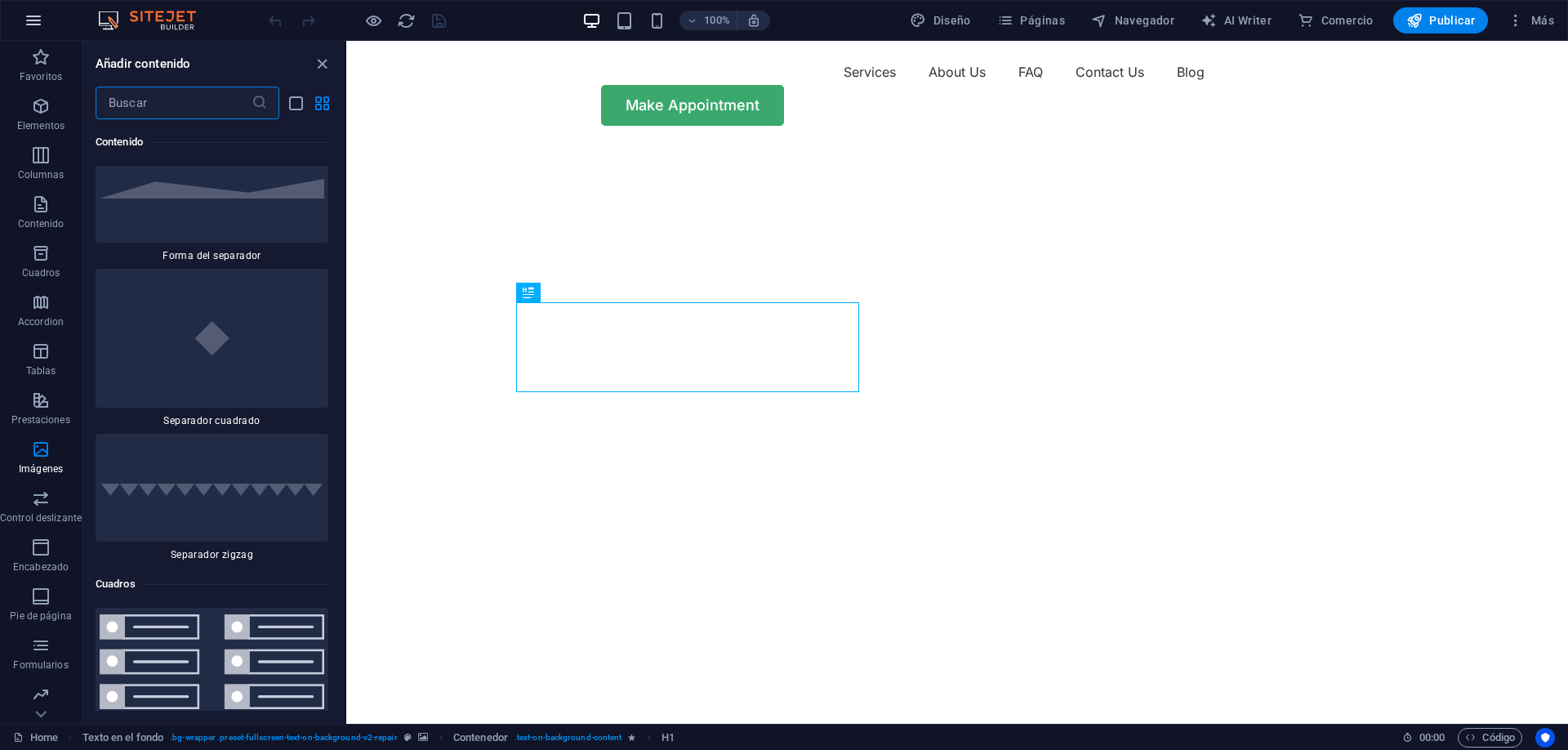
click at [42, 4] on button "button" at bounding box center [34, 21] width 39 height 39
